Goal: Task Accomplishment & Management: Manage account settings

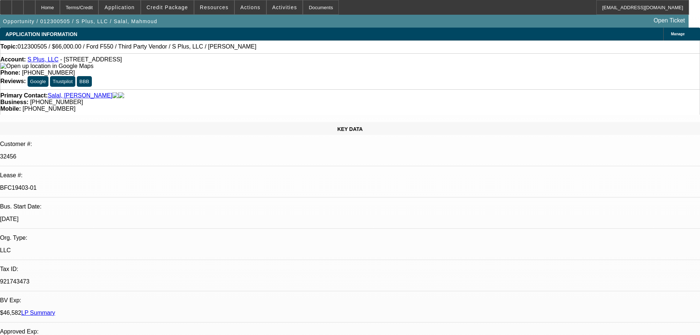
select select "0"
select select "2"
select select "0.1"
select select "4"
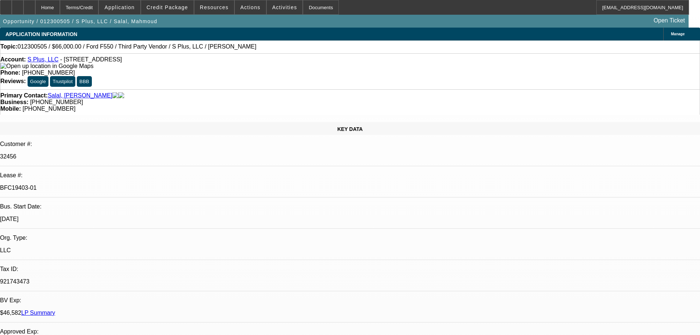
select select "0"
select select "2"
select select "0.1"
select select "4"
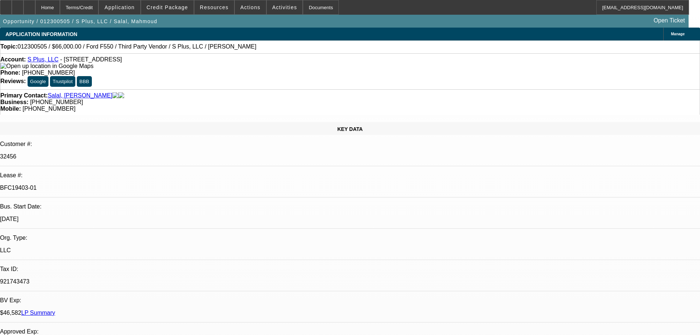
select select "0.2"
select select "2"
select select "0.1"
select select "4"
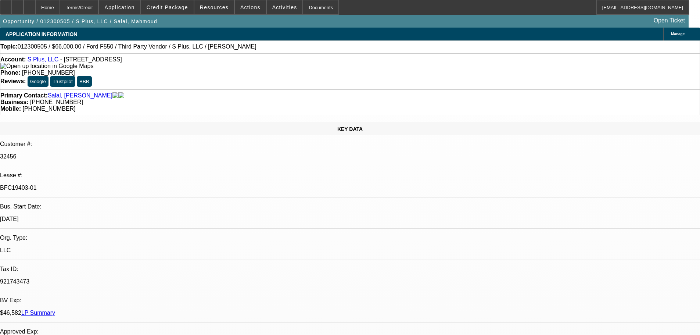
select select "0"
select select "2"
select select "0.1"
select select "4"
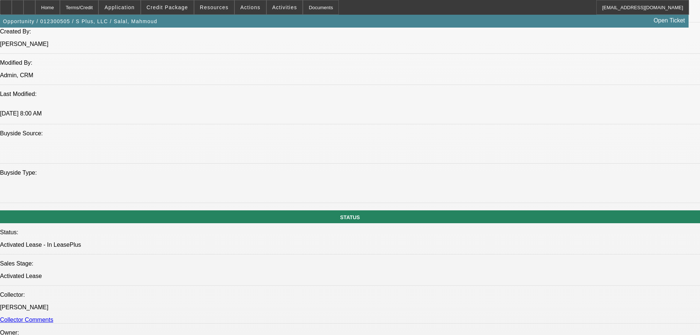
scroll to position [735, 0]
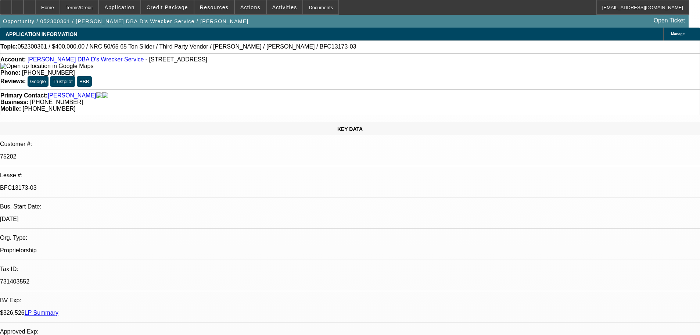
select select "0"
select select "2"
select select "0"
select select "2"
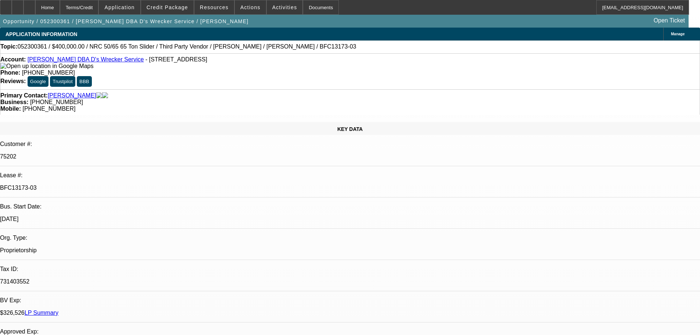
select select "0"
select select "2"
select select "0"
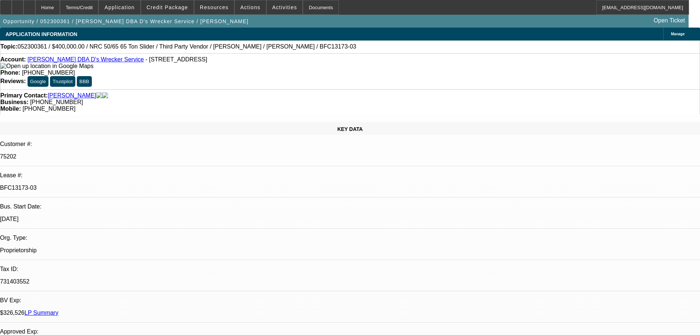
select select "2"
select select "0.15"
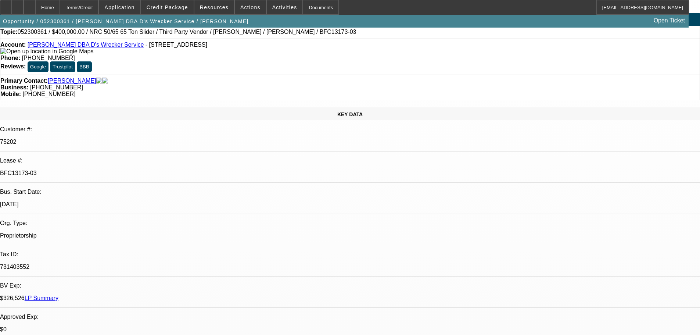
select select "1"
select select "2"
select select "1"
select select "2"
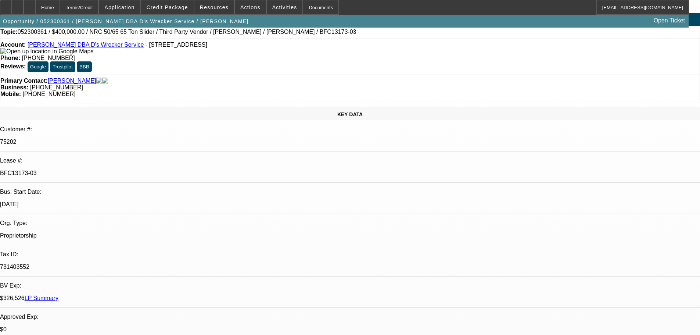
select select "2"
select select "1"
select select "2"
select select "1"
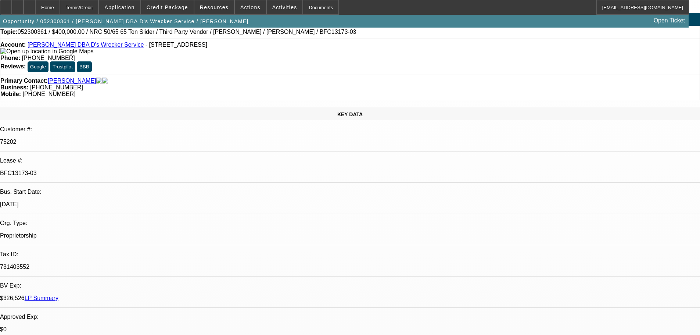
select select "2"
select select "16"
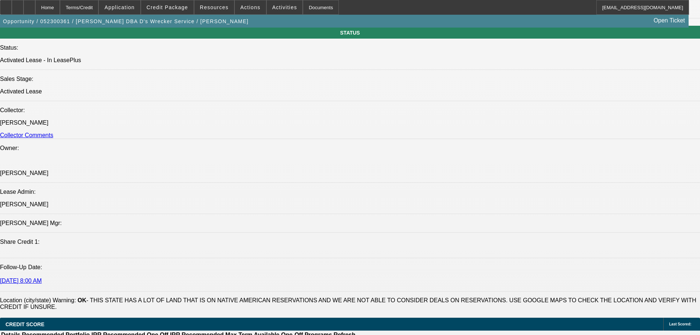
scroll to position [809, 0]
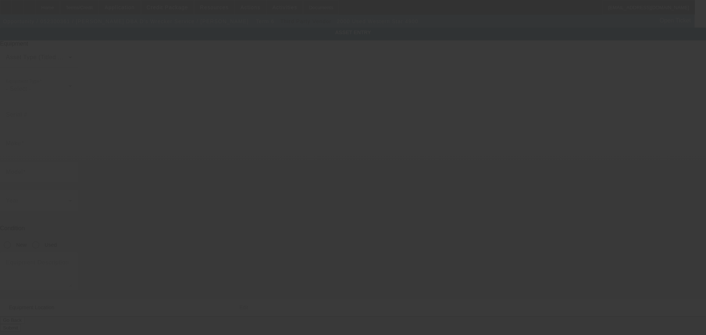
type input "2WKP0DCK9YK963143"
type input "Western Star"
type input "4900"
radio input "true"
type textarea "with"
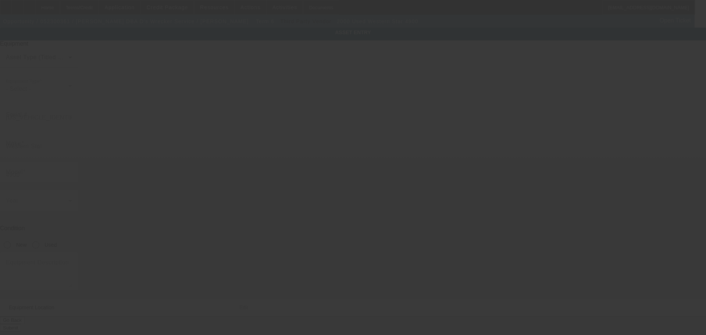
type input "106474 S 4170 Rd"
type input "Checotah"
type input "74426"
type input "McIntosh"
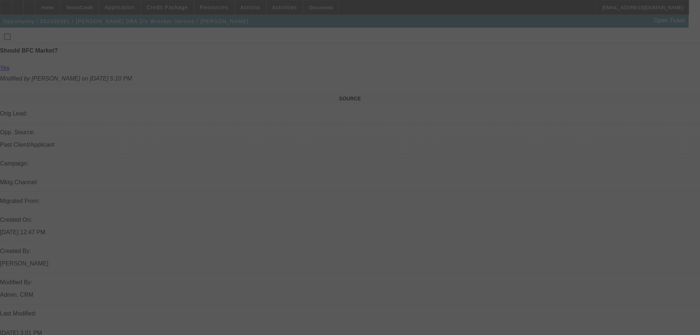
scroll to position [551, 0]
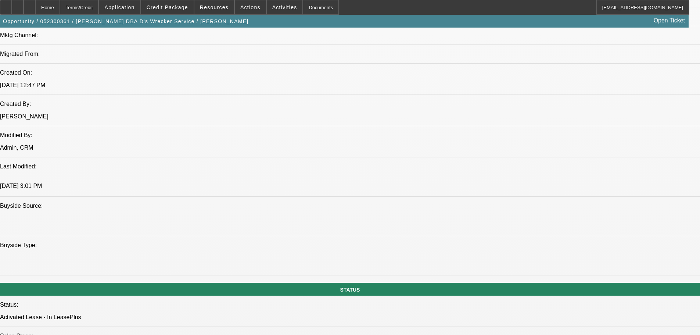
select select "0"
select select "2"
select select "0"
select select "2"
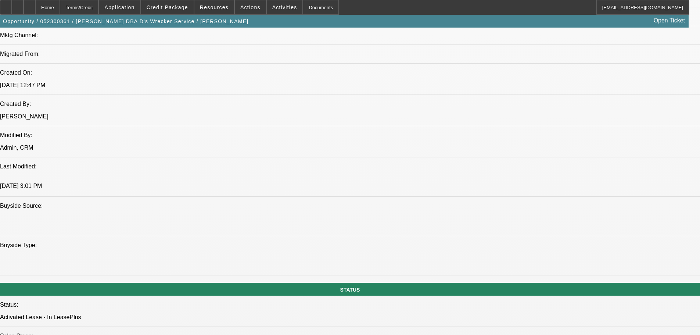
select select "0"
select select "2"
select select "0"
select select "2"
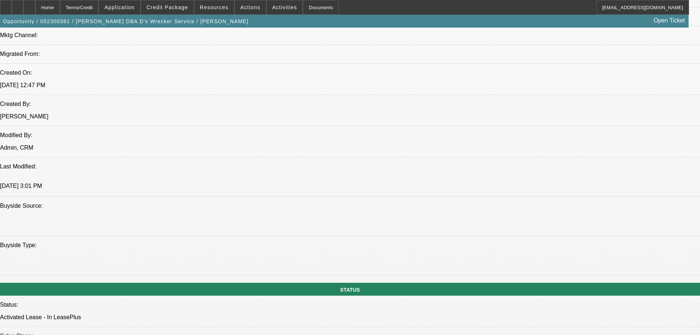
select select "0"
select select "2"
select select "0"
select select "2"
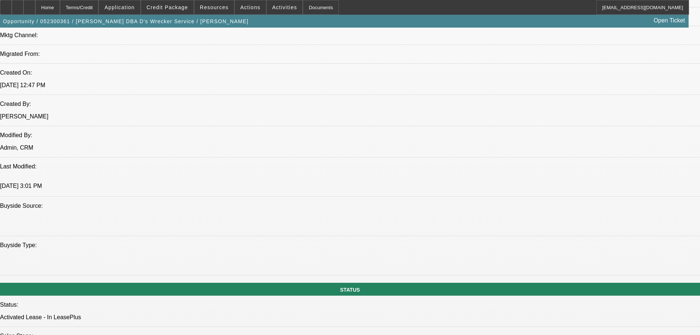
select select "0"
select select "2"
select select "0.15"
select select "16"
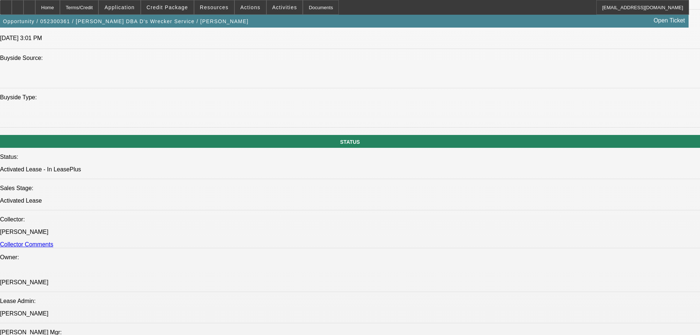
scroll to position [772, 0]
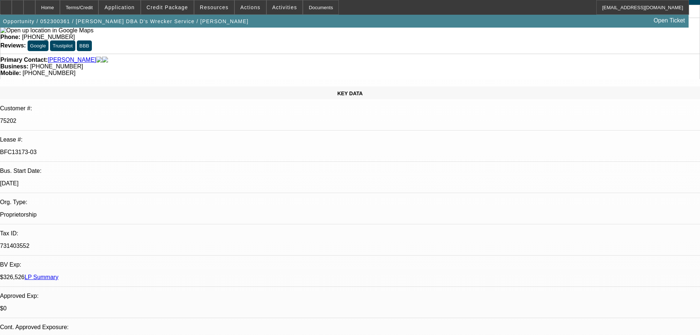
scroll to position [0, 0]
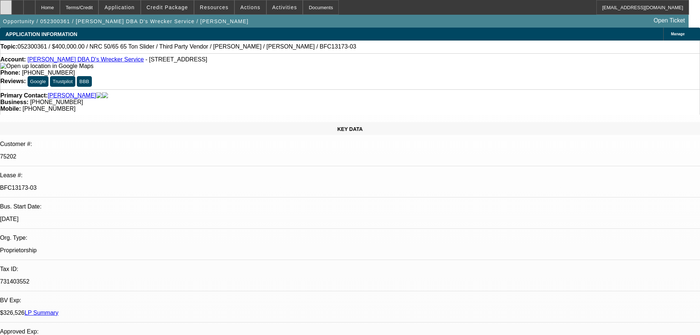
click at [6, 5] on icon at bounding box center [6, 5] width 0 height 0
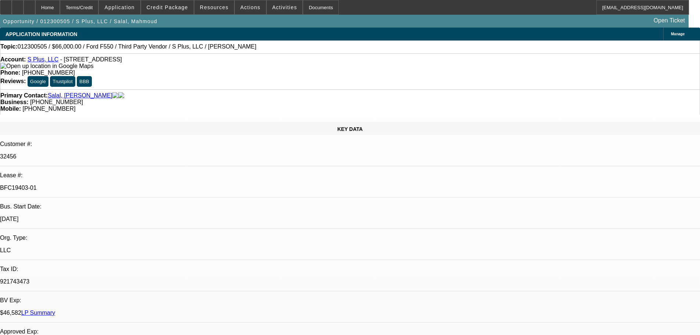
select select "0"
select select "2"
select select "0.1"
select select "4"
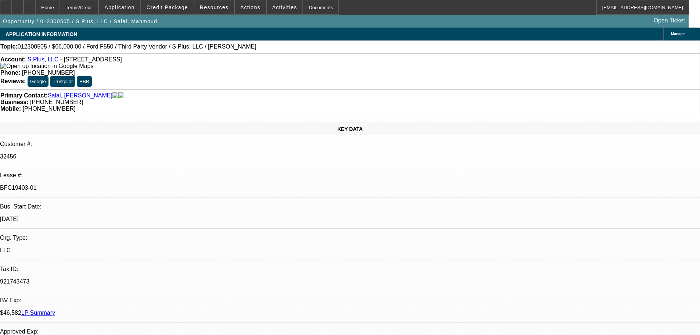
select select "0"
select select "2"
select select "0.1"
select select "4"
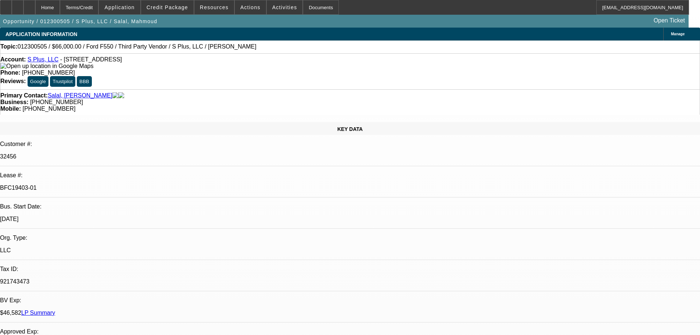
select select "0.2"
select select "2"
select select "0.1"
select select "4"
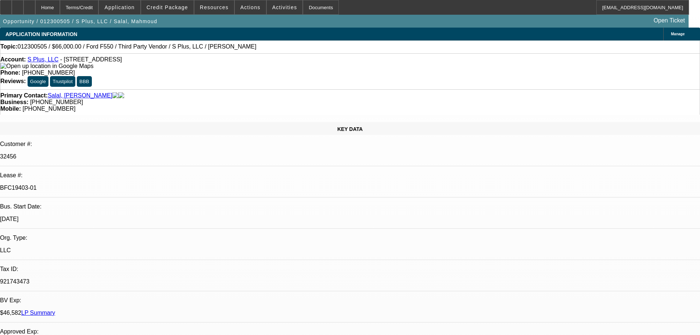
select select "0"
select select "2"
select select "0.1"
select select "4"
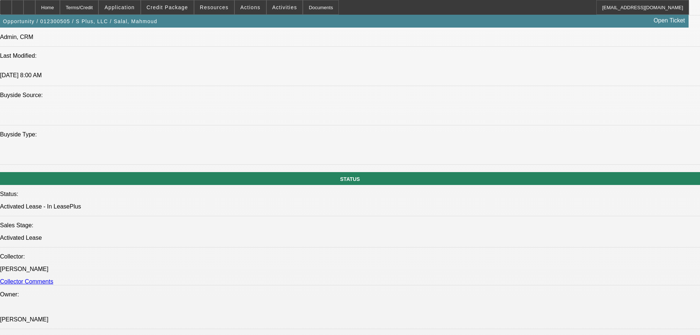
scroll to position [662, 0]
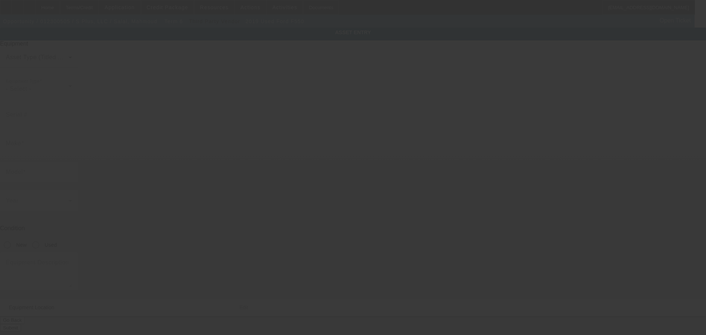
type input "1FDUF5GT6KDA05451"
type input "Ford"
type input "F550"
radio input "true"
type textarea "with:"
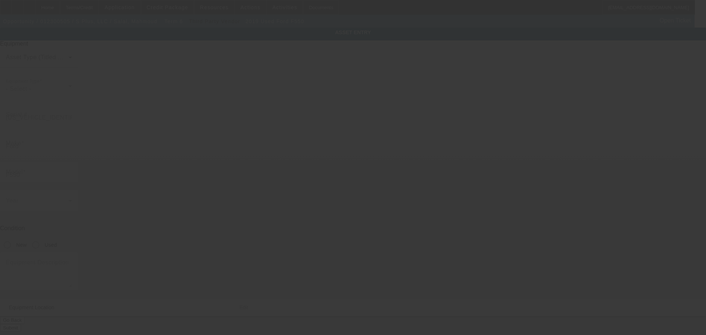
type input "14273 Faa Boulevard"
type input "Apt 5202"
type input "Fort Worth"
type input "76155"
type input "Tarrant"
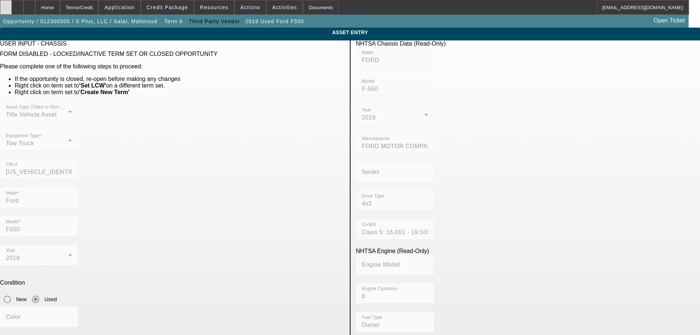
click at [6, 5] on icon at bounding box center [6, 5] width 0 height 0
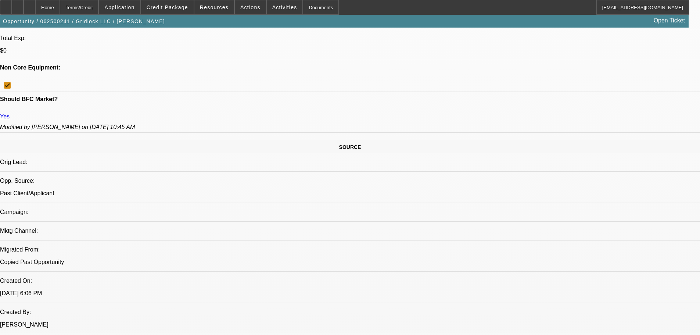
select select "0"
select select "2"
select select "0"
select select "1"
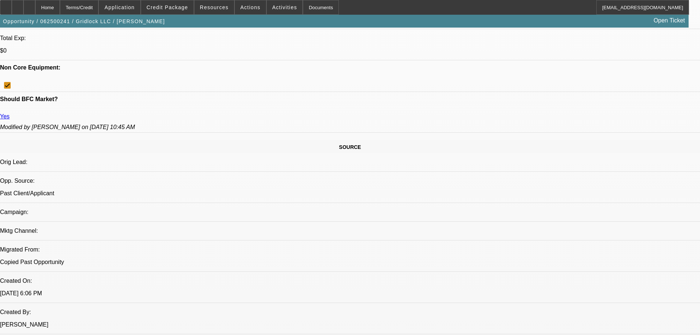
select select "0"
select select "2"
select select "0"
select select "6"
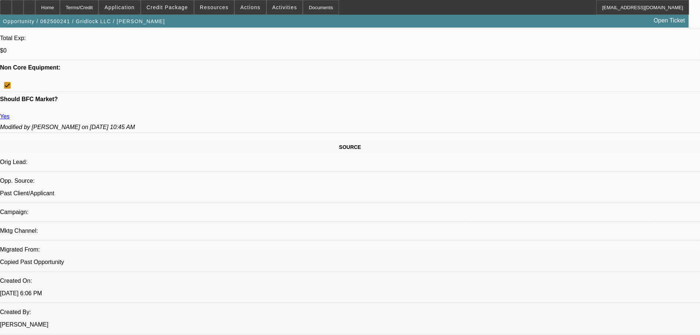
select select "0"
select select "2"
select select "0"
select select "1"
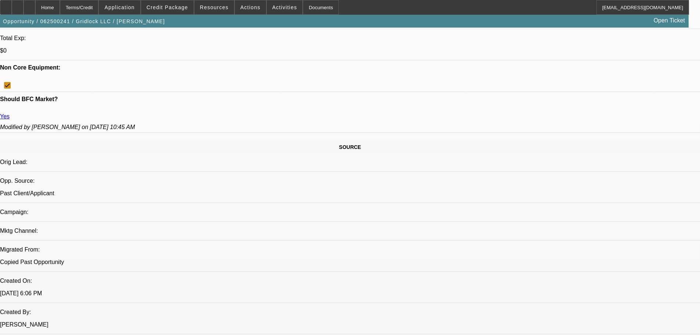
select select "0"
select select "2"
select select "0"
select select "1"
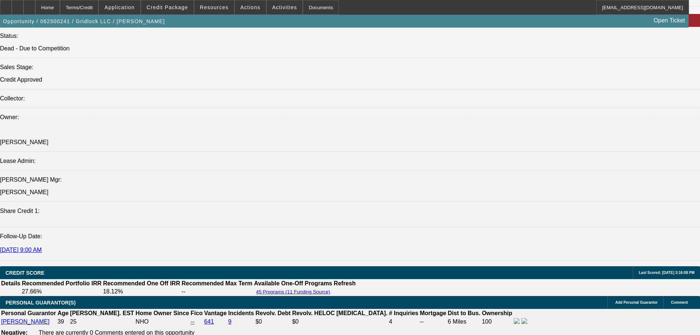
scroll to position [809, 0]
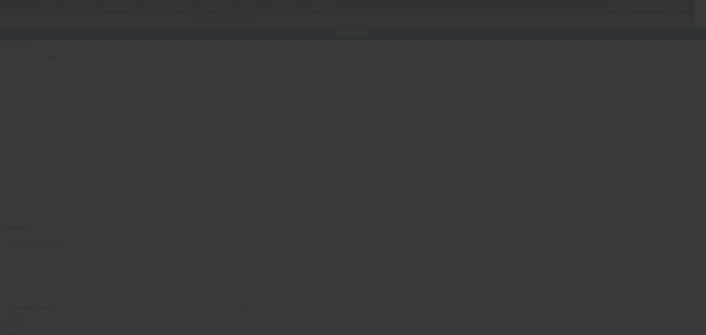
type input "1FTBR2Y82NKA64606"
type input "Ford"
type input "Transit Cargo Van"
radio input "true"
type textarea "Van"
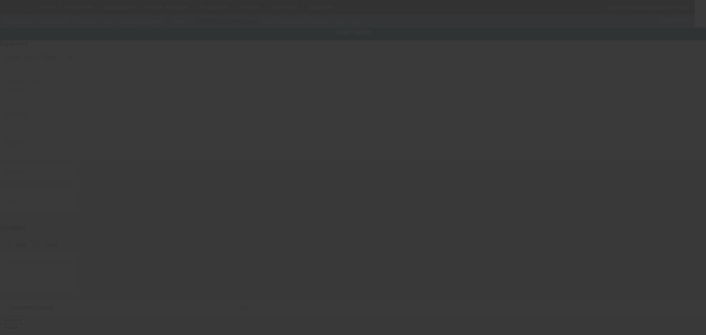
type input "13310 Seward St"
type input "Omaha"
type input "68154"
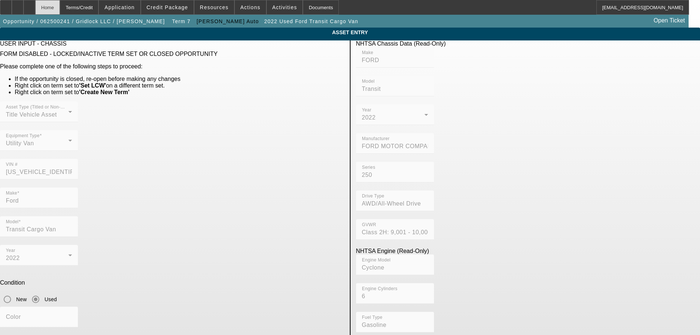
click at [60, 10] on div "Home" at bounding box center [47, 7] width 25 height 15
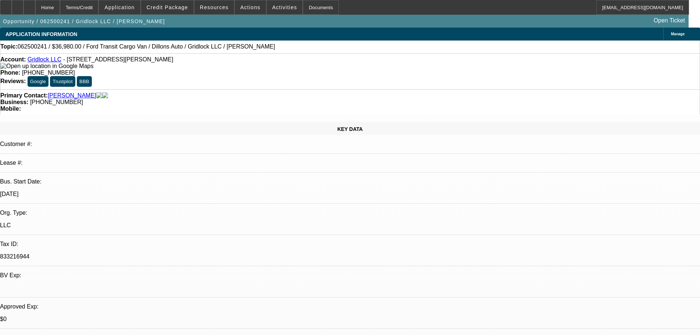
select select "0"
select select "2"
select select "0"
select select "1"
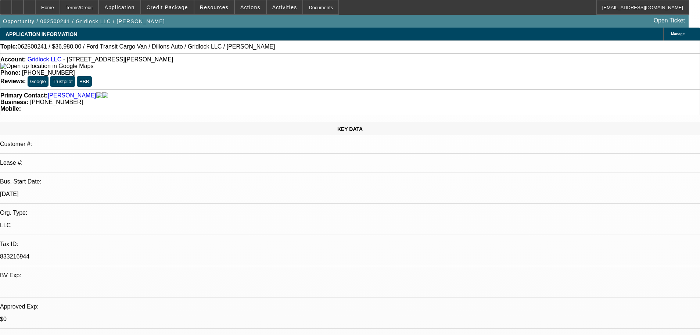
select select "0"
select select "2"
select select "0"
select select "6"
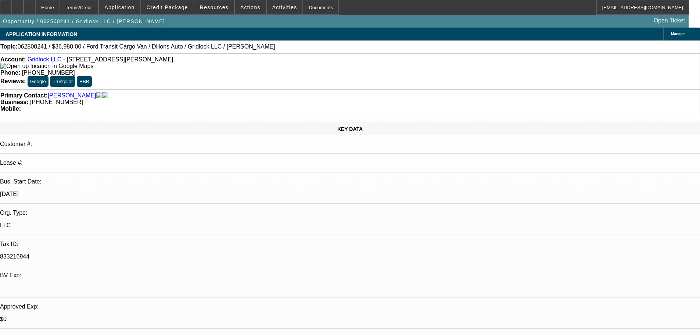
select select "0"
select select "2"
select select "0"
select select "1"
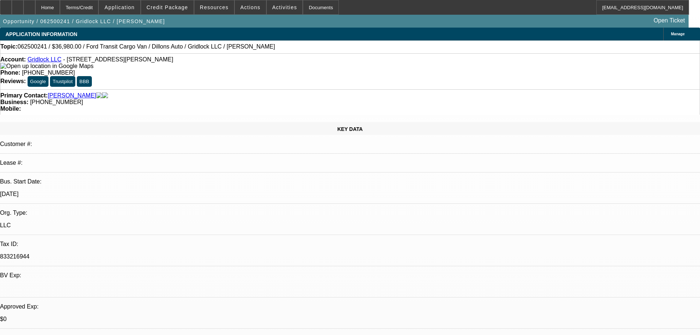
select select "0"
select select "2"
select select "0"
select select "1"
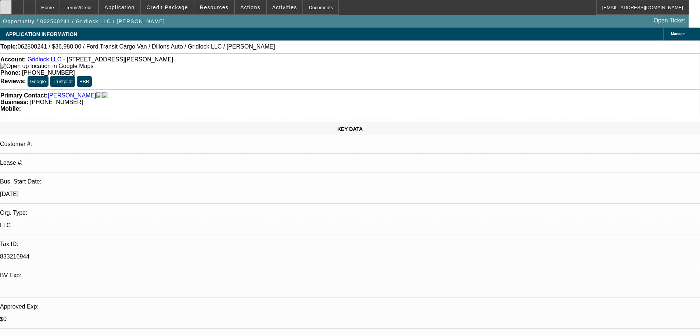
click at [9, 5] on div at bounding box center [6, 7] width 12 height 15
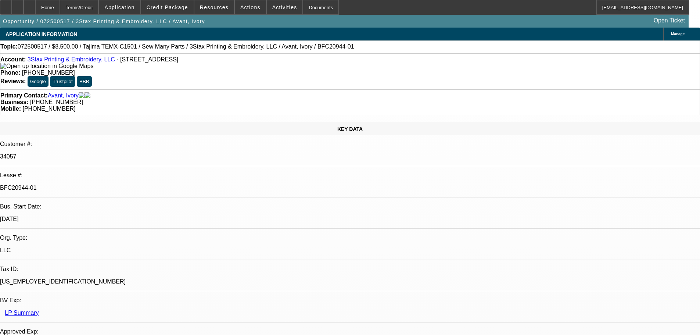
select select "0"
select select "2"
select select "0.1"
select select "4"
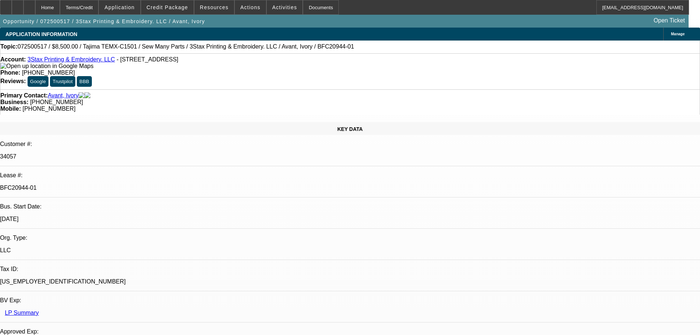
select select "0"
select select "2"
select select "0"
select select "6"
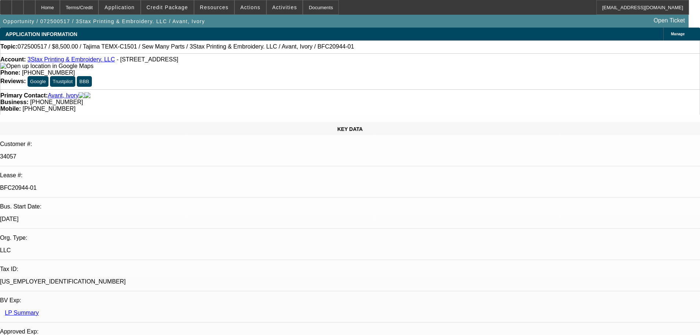
select select "0"
select select "2"
select select "0"
select select "6"
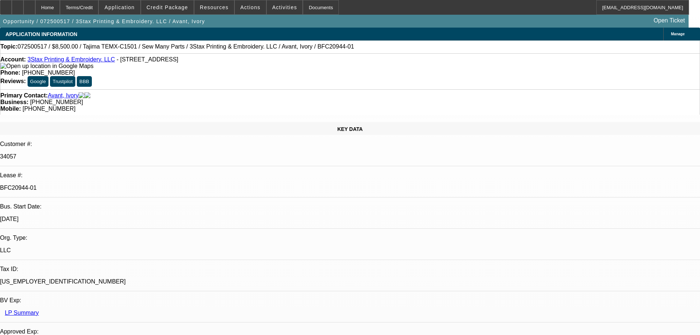
select select "0"
select select "2"
select select "0"
select select "6"
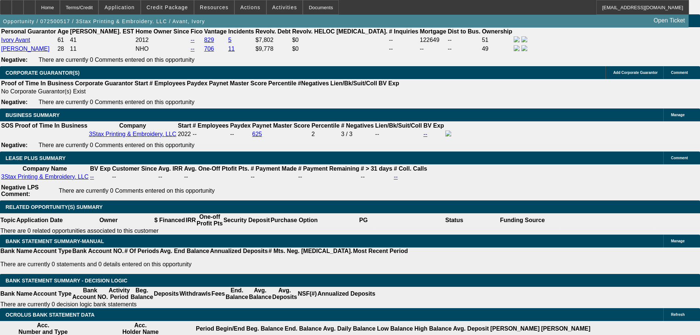
scroll to position [368, 0]
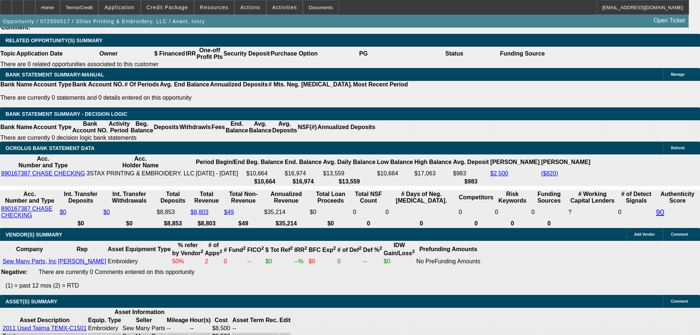
scroll to position [1367, 0]
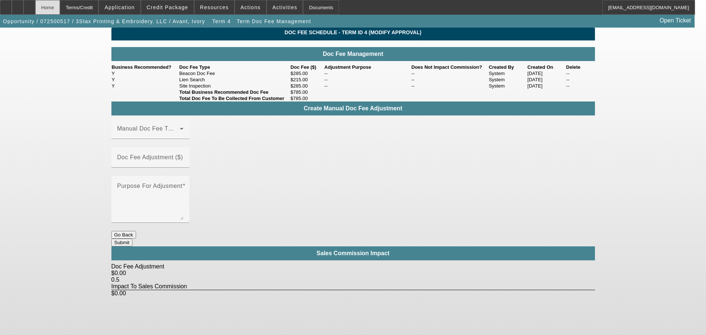
click at [60, 8] on div "Home" at bounding box center [47, 7] width 25 height 15
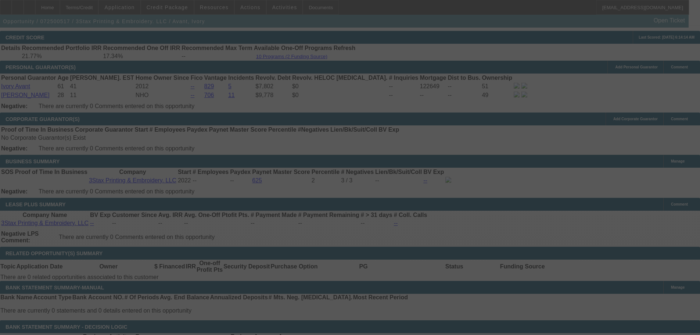
scroll to position [1124, 0]
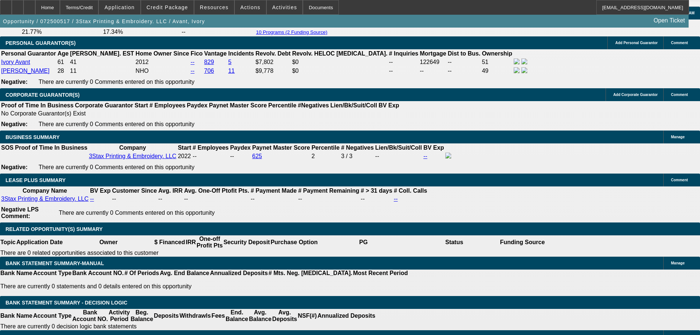
select select "0"
select select "2"
select select "0.1"
select select "4"
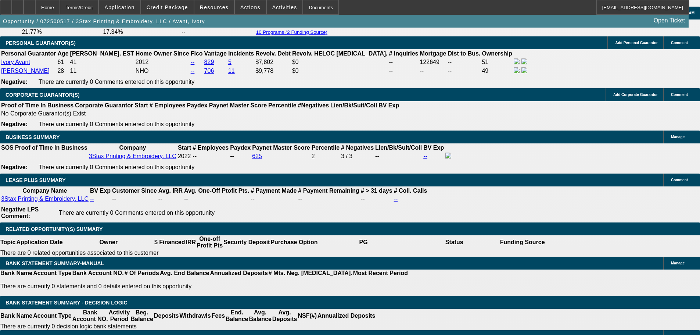
select select "0"
select select "2"
select select "0"
select select "6"
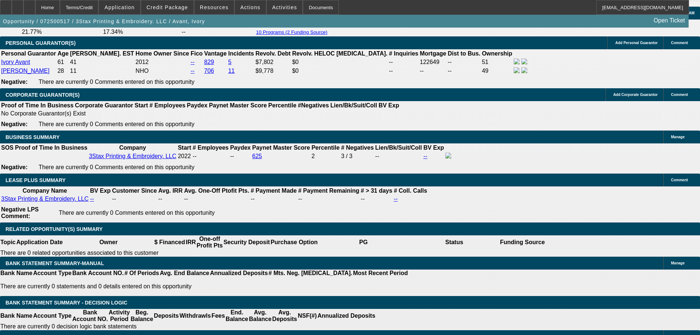
select select "0"
select select "2"
select select "0"
select select "6"
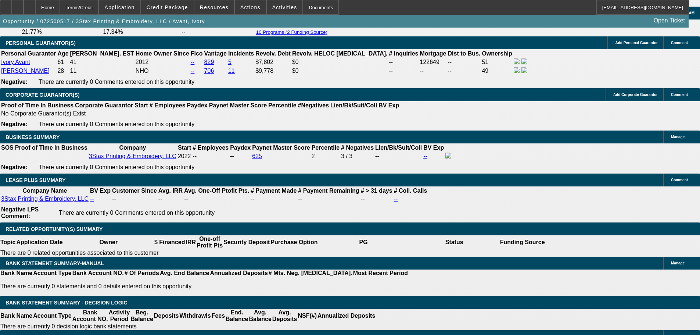
select select "0"
select select "2"
select select "0"
select select "6"
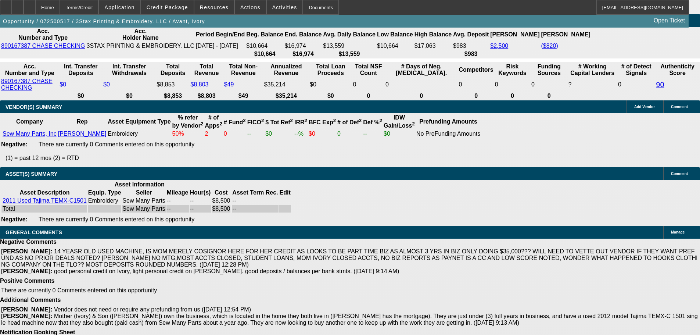
scroll to position [437, 0]
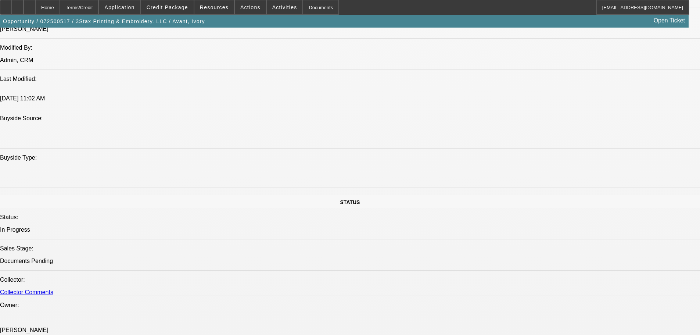
scroll to position [845, 0]
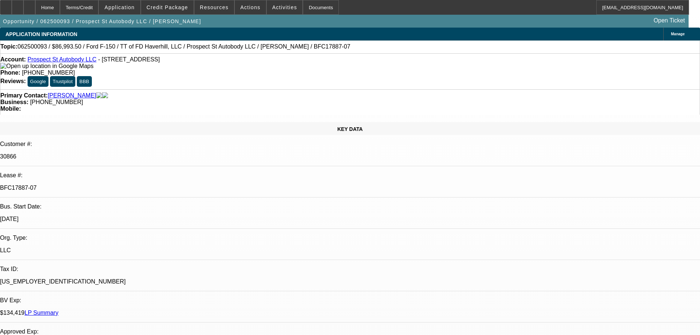
select select "0"
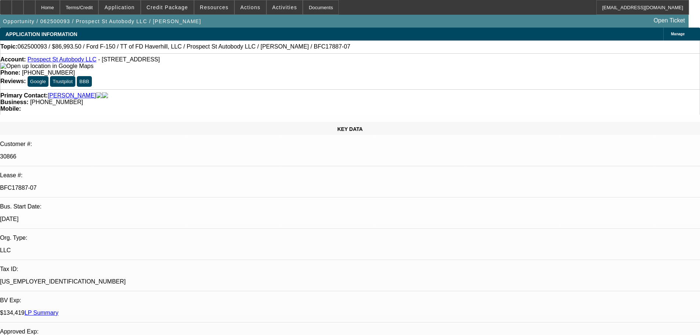
select select "0"
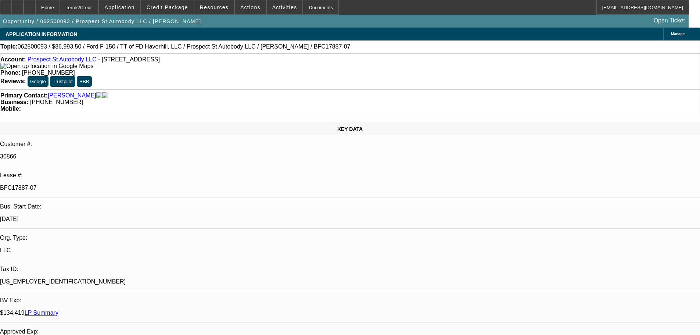
select select "0"
select select "0.1"
select select "1"
select select "6"
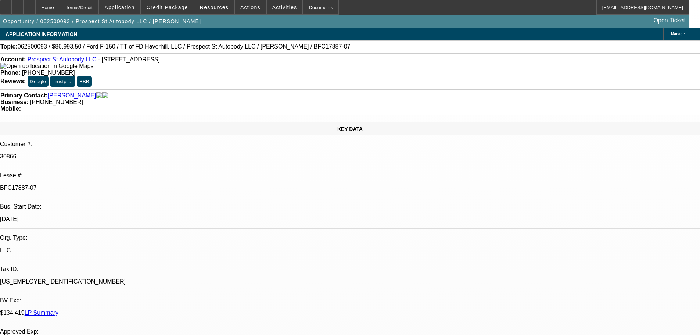
select select "1"
select select "6"
select select "1"
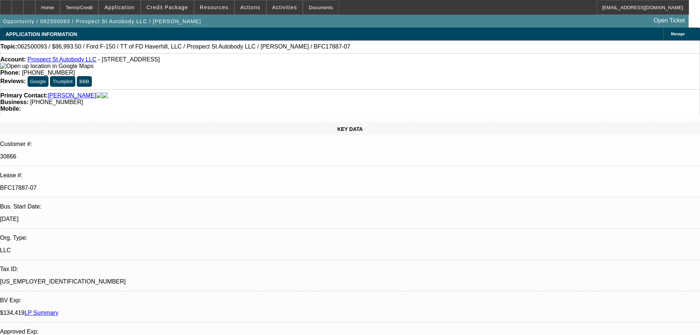
select select "6"
select select "1"
select select "4"
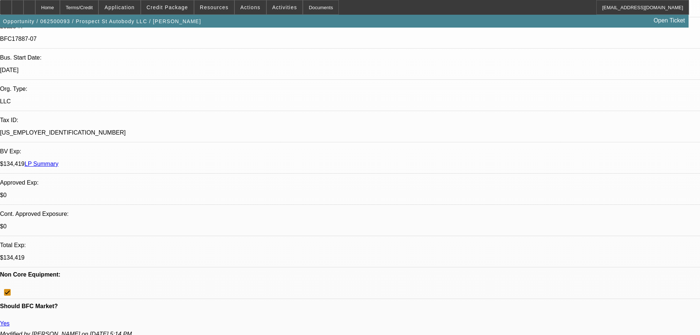
scroll to position [37, 0]
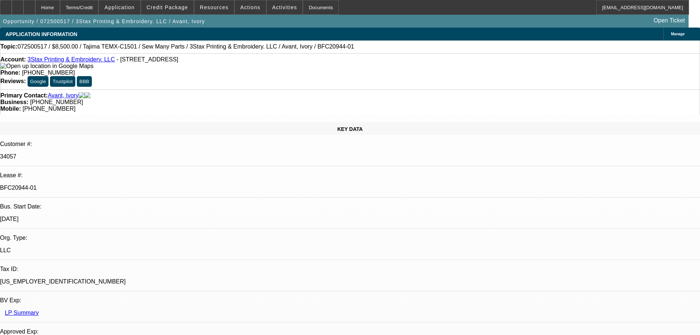
select select "0"
select select "2"
select select "0.1"
select select "4"
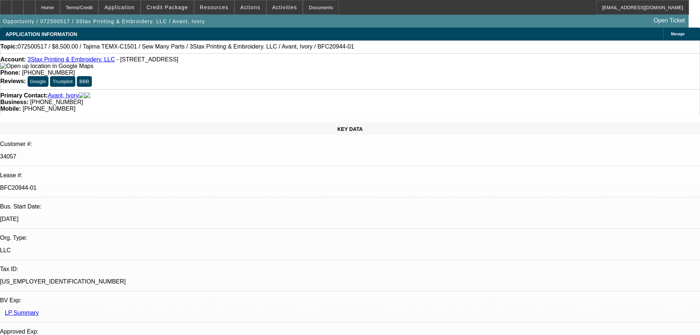
select select "0"
select select "2"
select select "0"
select select "6"
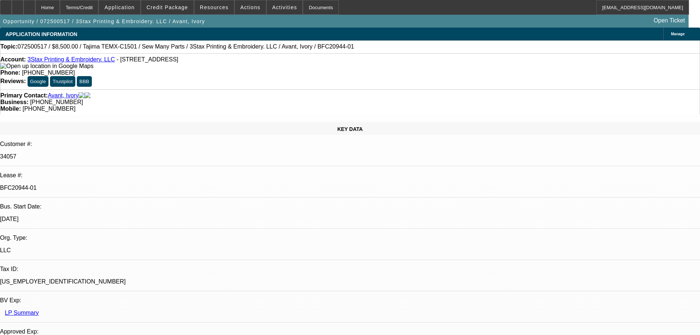
select select "0"
select select "2"
select select "0"
select select "6"
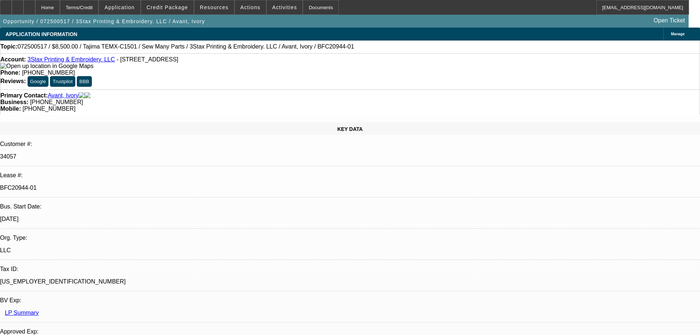
select select "0"
select select "2"
select select "0"
select select "6"
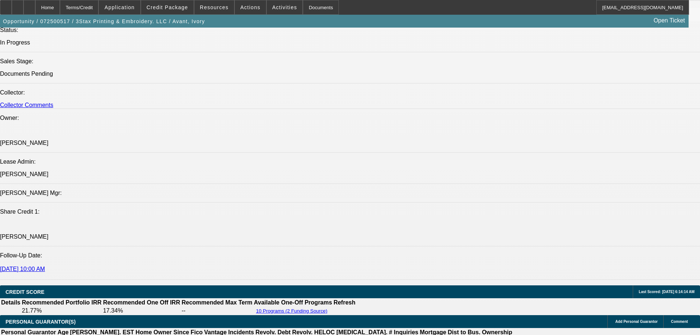
scroll to position [74, 0]
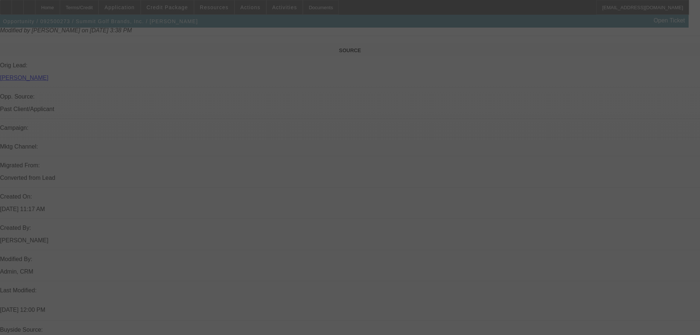
scroll to position [441, 0]
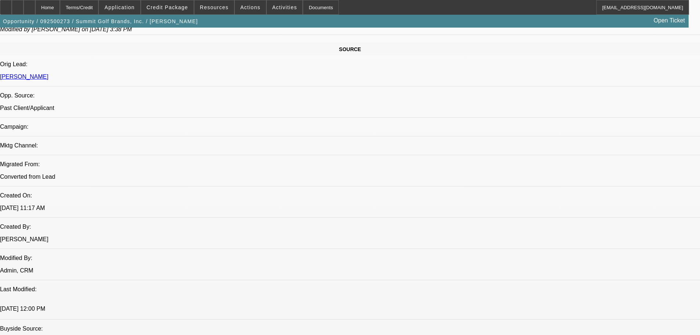
select select "0"
select select "2"
select select "0.1"
select select "4"
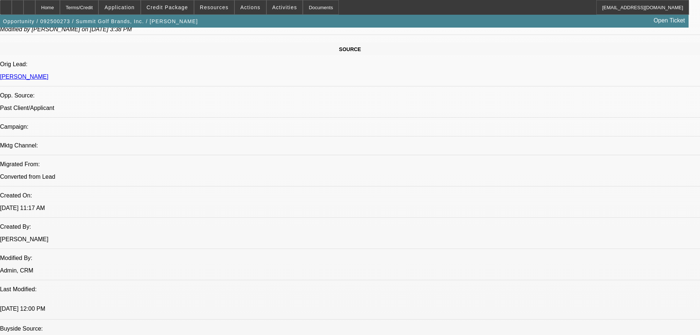
select select "0"
select select "2"
select select "0.1"
select select "4"
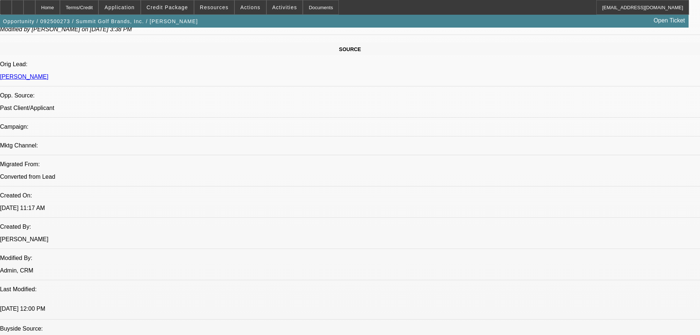
select select "0"
select select "0.1"
select select "4"
select select "0"
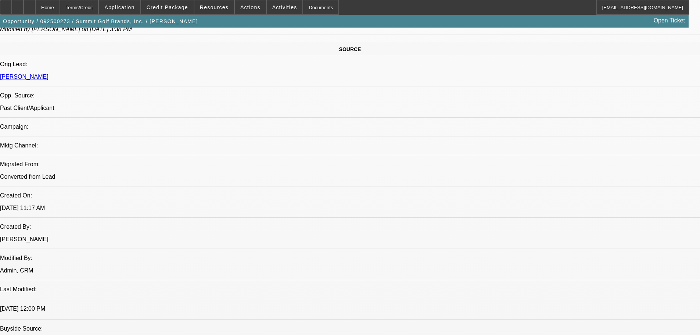
select select "2"
select select "0.1"
select select "4"
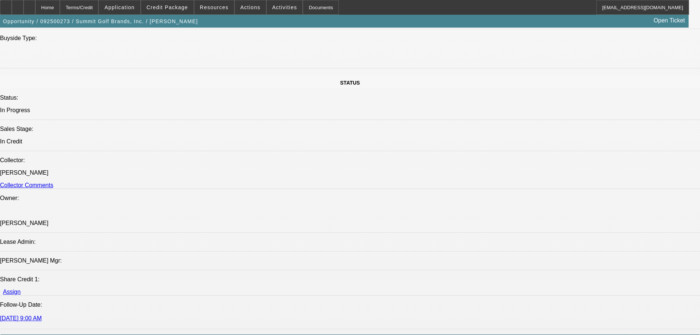
scroll to position [809, 0]
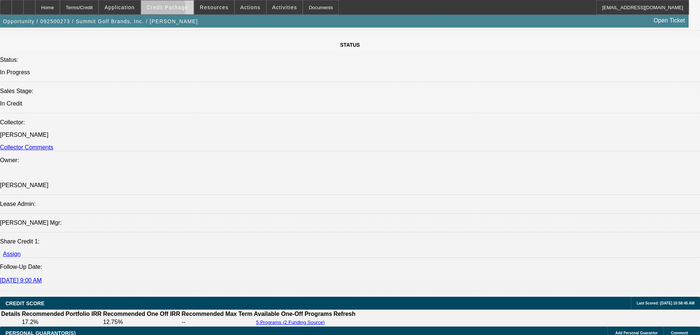
click at [171, 10] on span "Credit Package" at bounding box center [168, 7] width 42 height 6
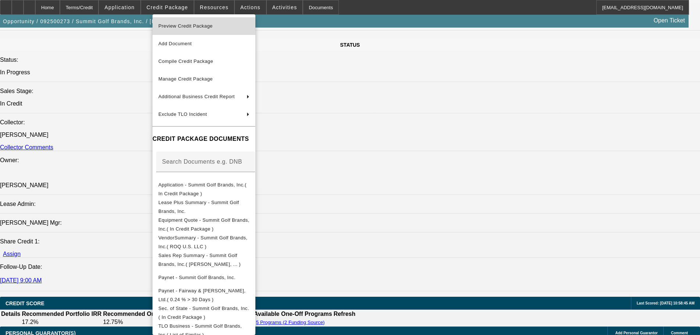
click at [179, 27] on span "Preview Credit Package" at bounding box center [185, 26] width 54 height 6
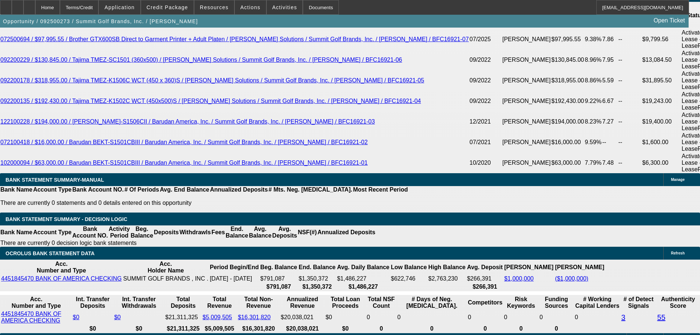
scroll to position [1484, 0]
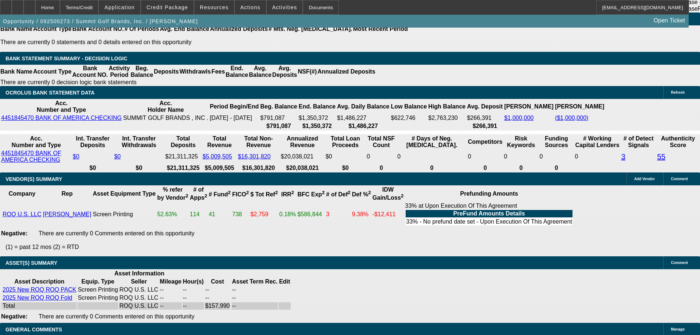
select select "6"
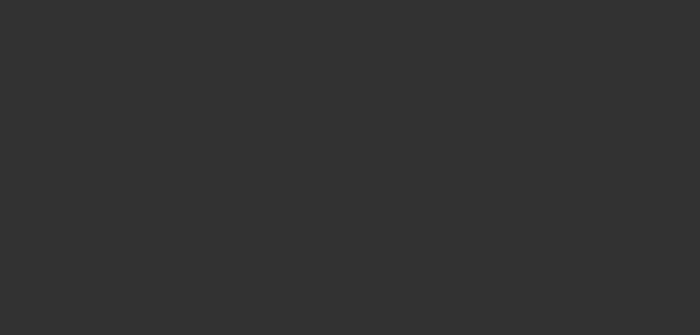
scroll to position [0, 0]
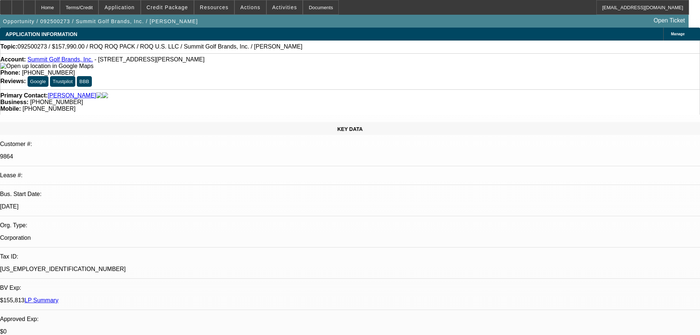
type textarea "HIGH EXPOSIRE ALREADY, GIVEN LOW RATE NO PG DEAL WITH $13,000 TYPICAL ROQ TRAIN…"
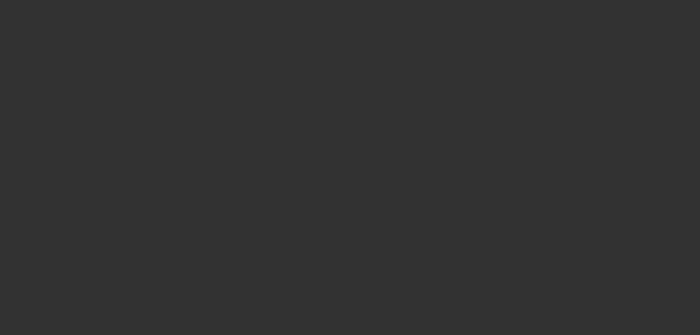
select select "0"
select select "0.1"
select select "4"
select select "0"
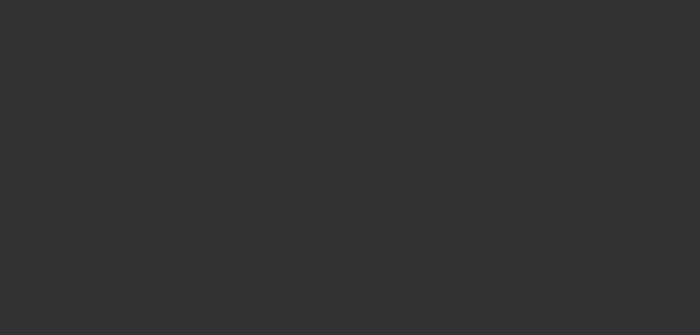
select select "2"
select select "0.1"
select select "4"
select select "0"
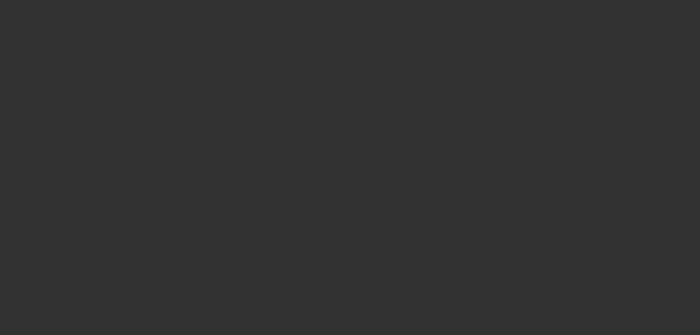
select select "2"
select select "0.1"
select select "4"
select select "0"
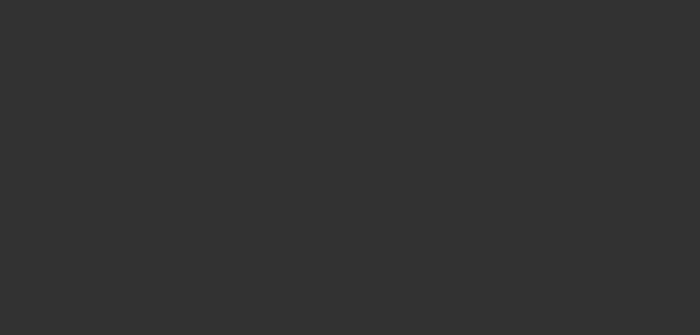
select select "0"
select select "0.1"
select select "4"
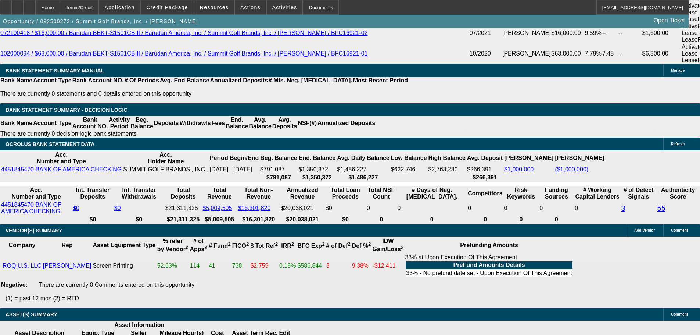
scroll to position [1434, 0]
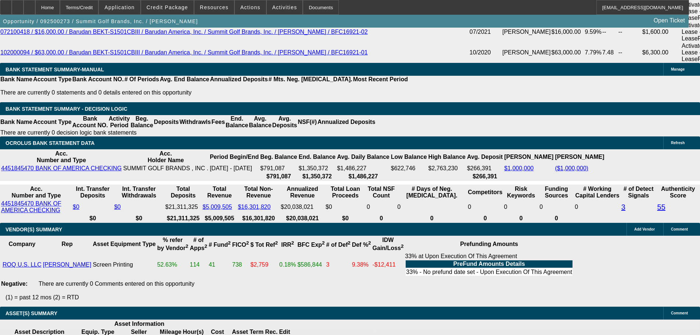
select select "6"
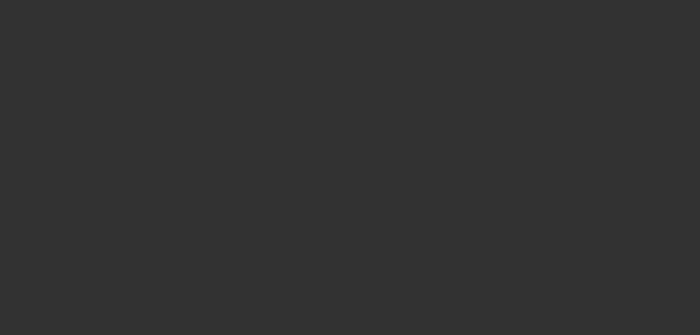
scroll to position [0, 0]
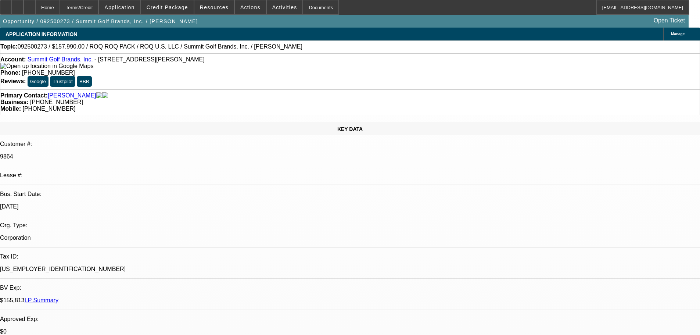
type textarea "SEE PRIOR COMMENTS"
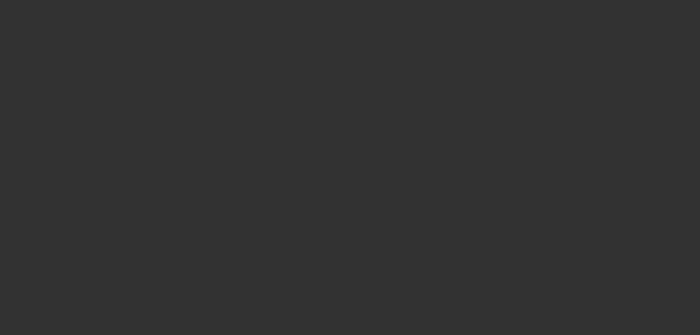
select select "0"
select select "2"
select select "0.1"
select select "4"
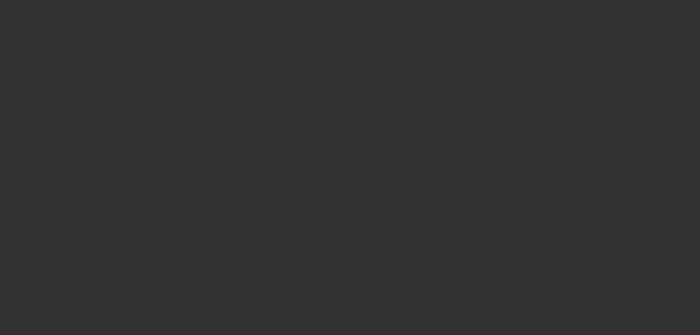
select select "0"
select select "0.1"
select select "4"
select select "0"
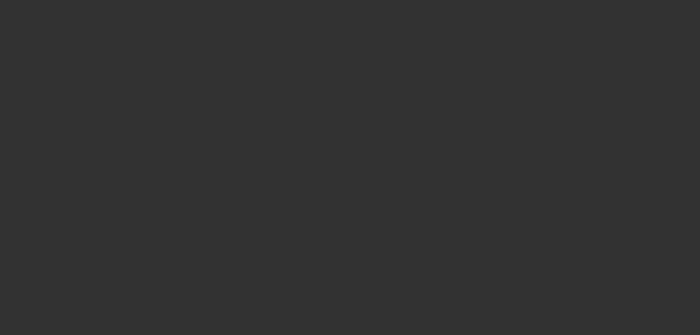
select select "2"
select select "0.1"
select select "4"
select select "0"
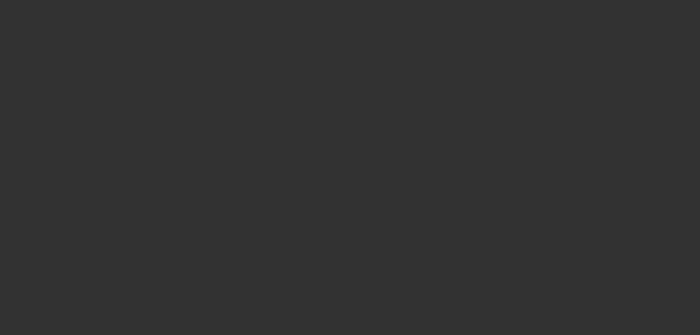
select select "2"
select select "0.1"
select select "4"
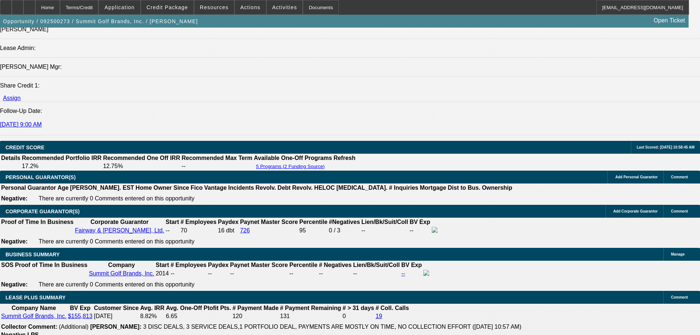
scroll to position [956, 0]
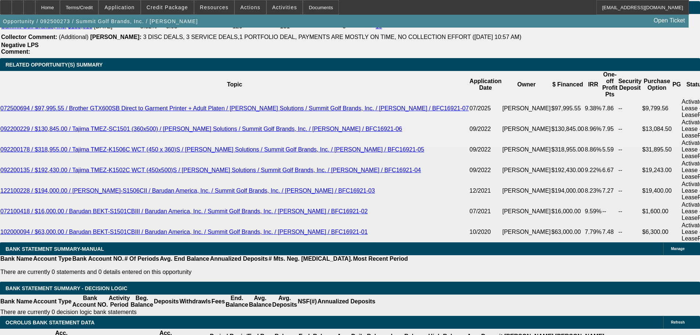
scroll to position [1434, 0]
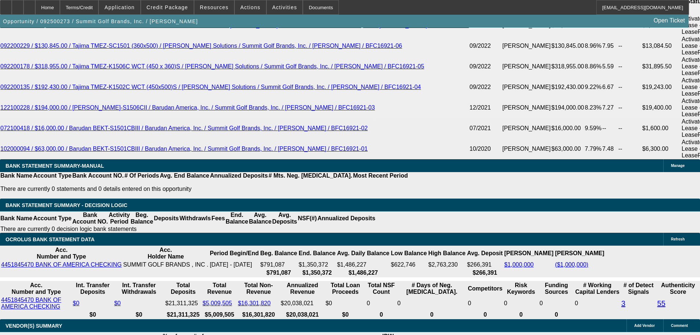
scroll to position [1470, 0]
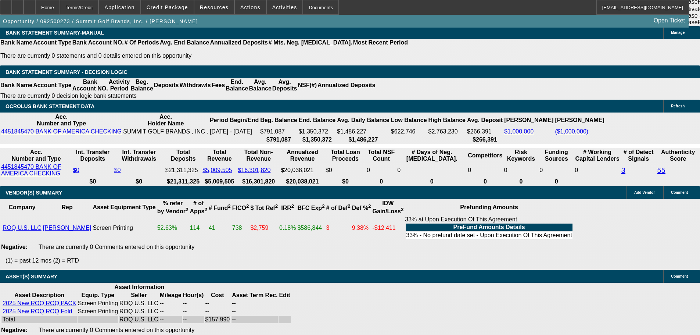
select select "6"
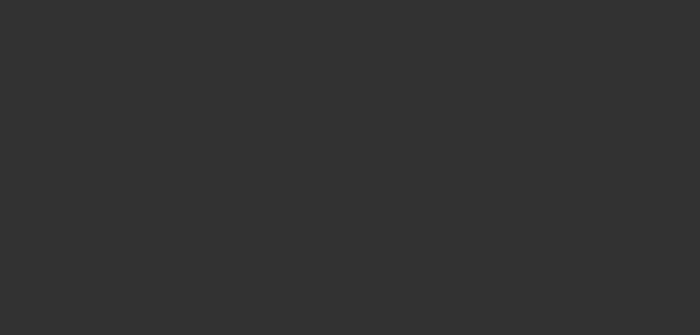
scroll to position [0, 0]
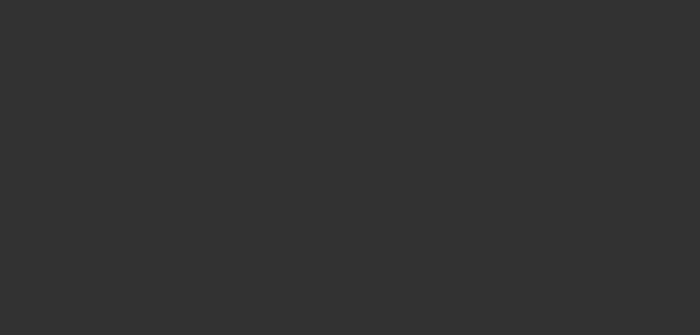
select select "0"
select select "2"
select select "0.1"
select select "4"
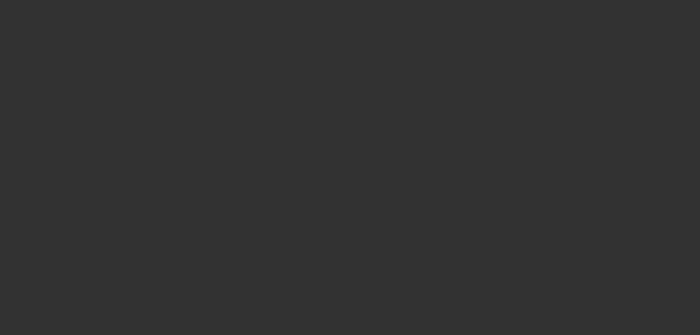
select select "0"
select select "2"
select select "0.1"
select select "4"
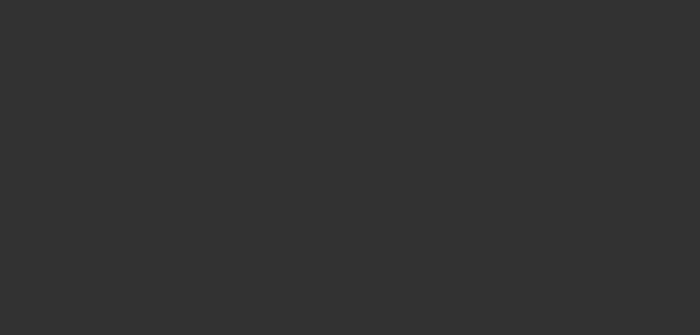
select select "0"
select select "0.1"
select select "4"
select select "0"
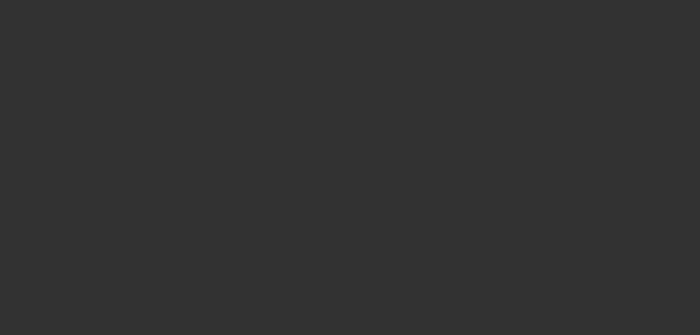
select select "2"
select select "0.1"
select select "4"
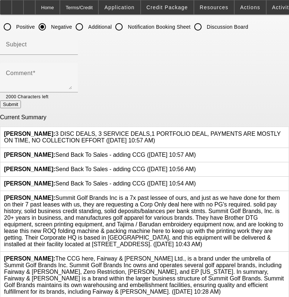
scroll to position [80, 0]
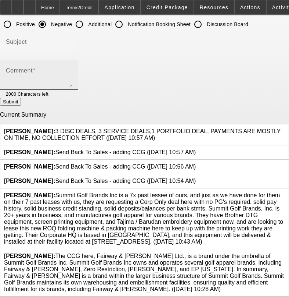
click at [72, 60] on div "Comment" at bounding box center [39, 74] width 66 height 29
click at [72, 69] on textarea "HIGH EXPOSURE FOR NO PG , LOW ARATE DEAL FOR MARGINAL EQUIPMENT" at bounding box center [39, 78] width 66 height 18
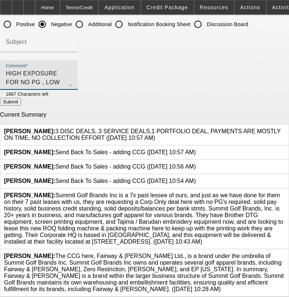
type textarea "HIGH EXPOSURE FOR NO PG , LOW ARATE DEAL FOR MARGINAL EQUIPMENT , $13,000 OF TY…"
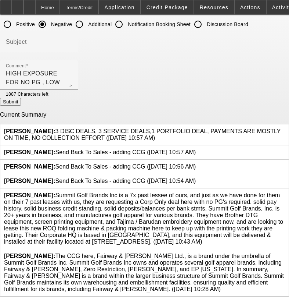
click at [21, 98] on button "Submit" at bounding box center [10, 102] width 21 height 8
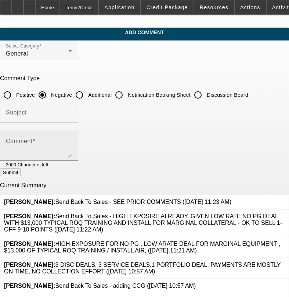
click at [72, 141] on textarea "Comment" at bounding box center [39, 149] width 66 height 18
type textarea "55 OCRLOLUS AUTHENTICITY"
click at [21, 171] on button "Submit" at bounding box center [10, 172] width 21 height 8
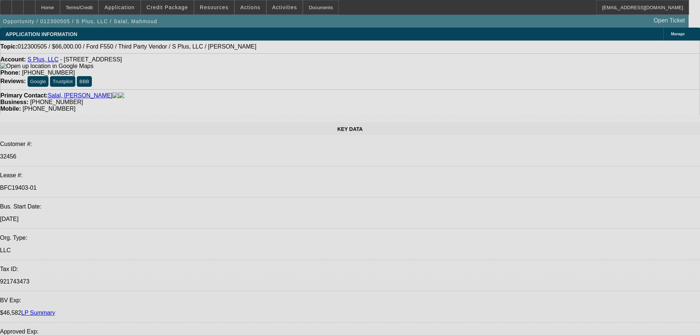
select select "0"
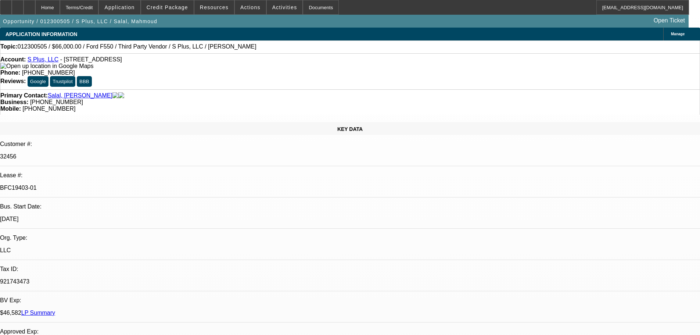
select select "2"
select select "0.1"
select select "4"
select select "0"
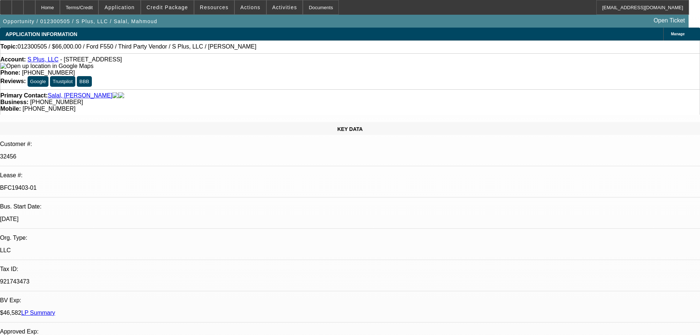
select select "2"
select select "0.1"
select select "4"
select select "0.2"
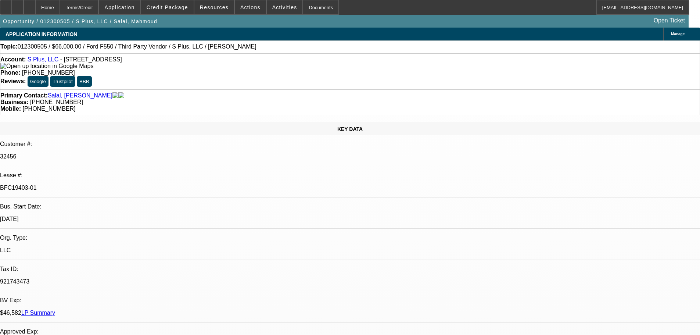
select select "2"
select select "0.1"
select select "4"
select select "0"
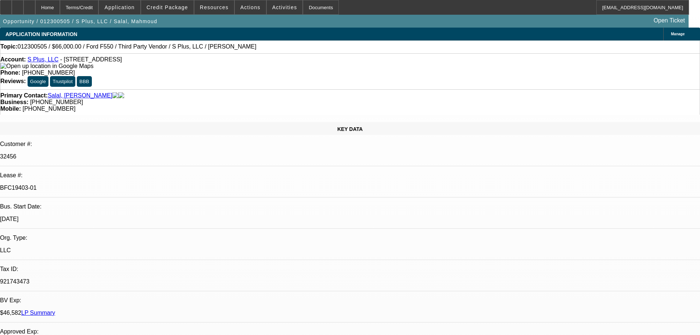
select select "2"
select select "0.1"
select select "4"
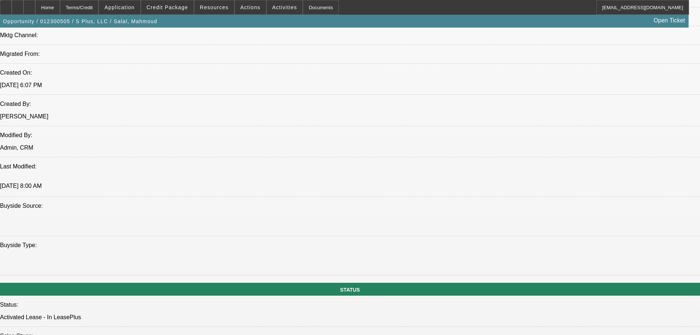
scroll to position [662, 0]
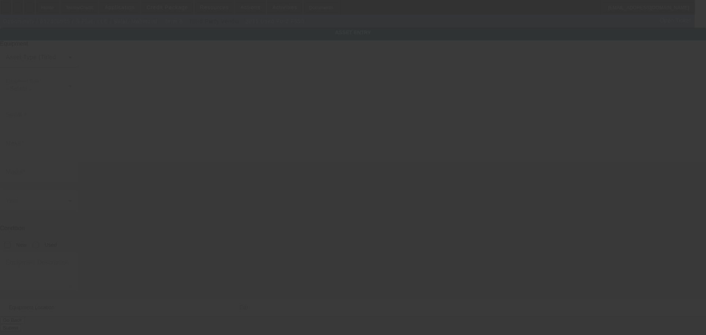
type input "1FDUF5GT6KDA05451"
type input "Ford"
type input "F550"
radio input "true"
type textarea "with:"
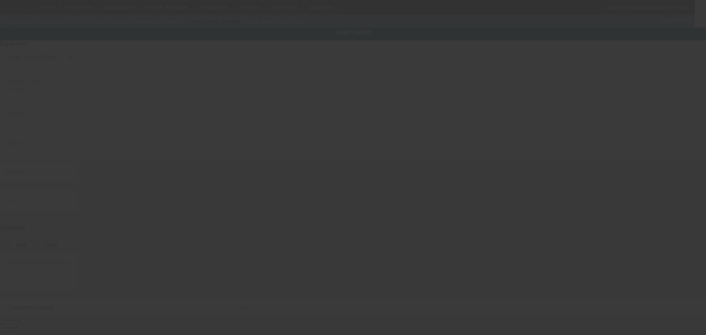
type input "14273 Faa Boulevard"
type input "Apt 5202"
type input "Fort Worth"
type input "76155"
type input "Tarrant"
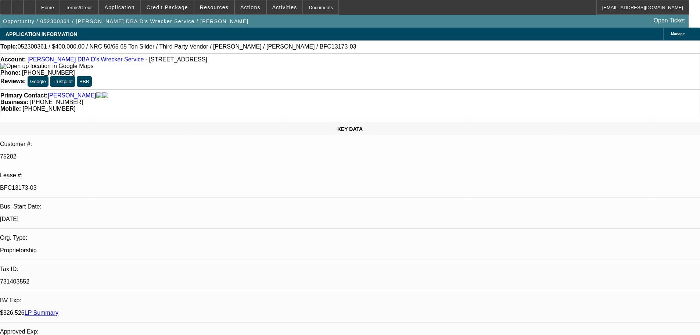
select select "0"
select select "2"
select select "0"
select select "2"
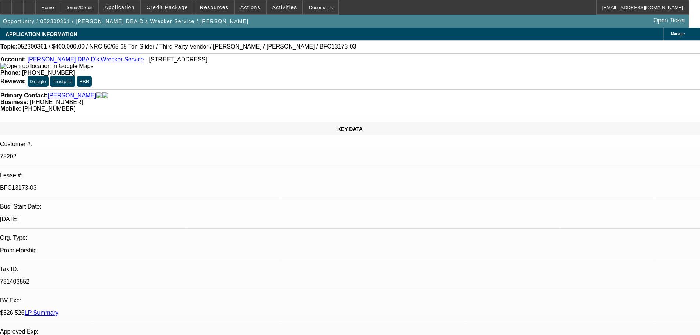
select select "0"
select select "2"
select select "0"
select select "2"
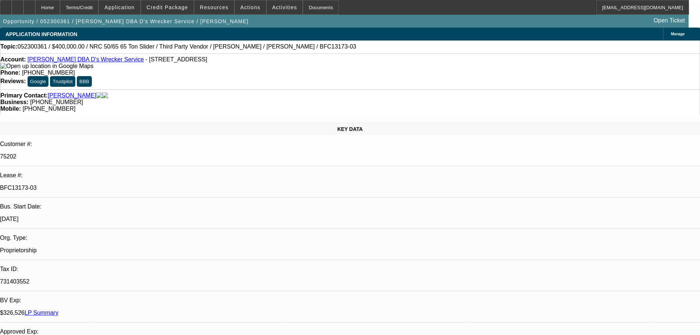
select select "0"
select select "2"
select select "0"
select select "2"
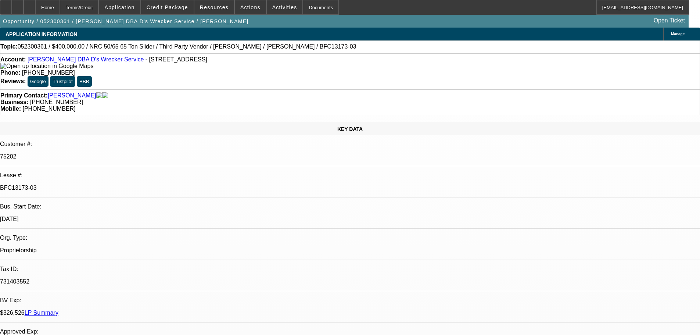
select select "0"
select select "2"
select select "0.15"
select select "16"
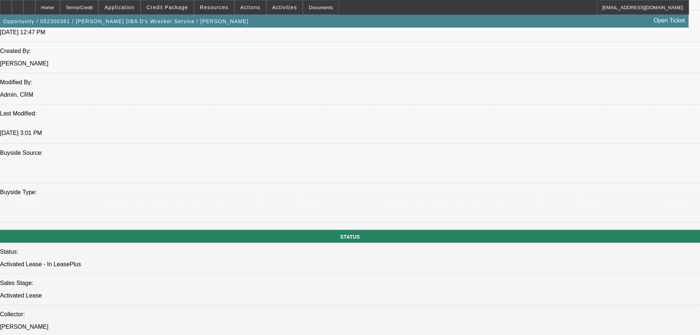
scroll to position [698, 0]
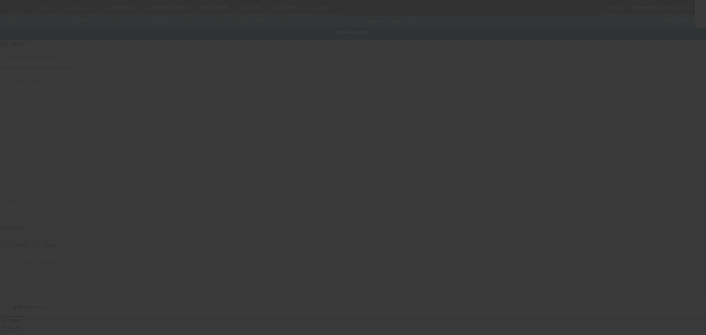
type input "[US_VEHICLE_IDENTIFICATION_NUMBER]"
type input "Western Star"
type input "4900"
radio input "true"
type textarea "with"
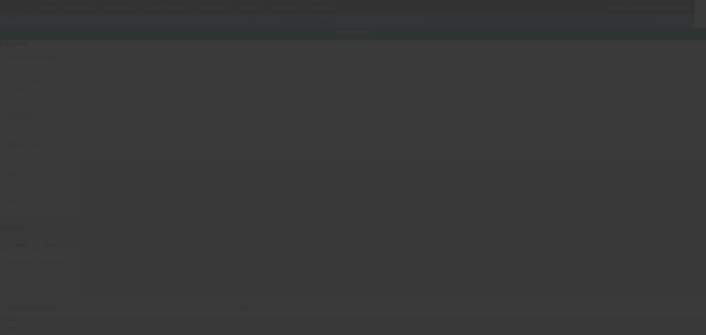
type input "106474 S 4170 Rd"
type input "Checotah"
type input "74426"
type input "[PERSON_NAME]"
